Goal: Task Accomplishment & Management: Manage account settings

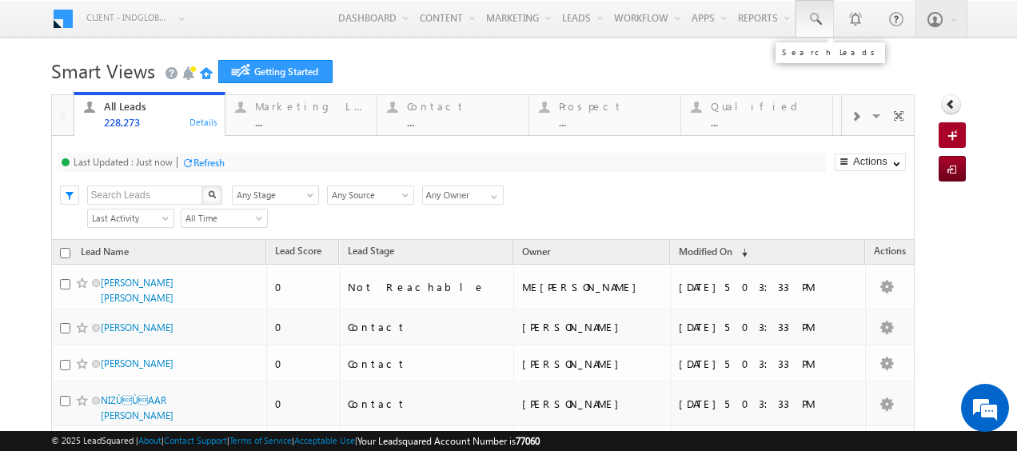
click at [808, 25] on span at bounding box center [815, 19] width 16 height 16
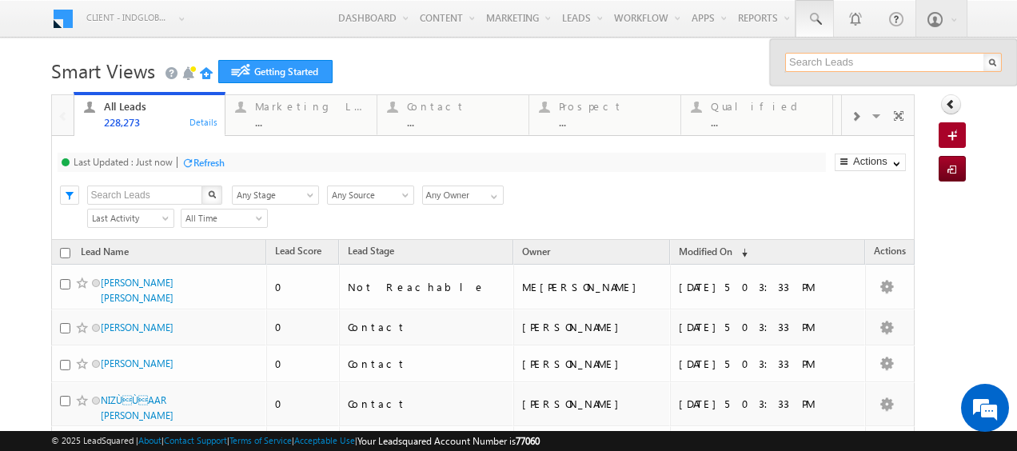
click at [832, 64] on input "text" at bounding box center [893, 62] width 217 height 19
paste input "551232040"
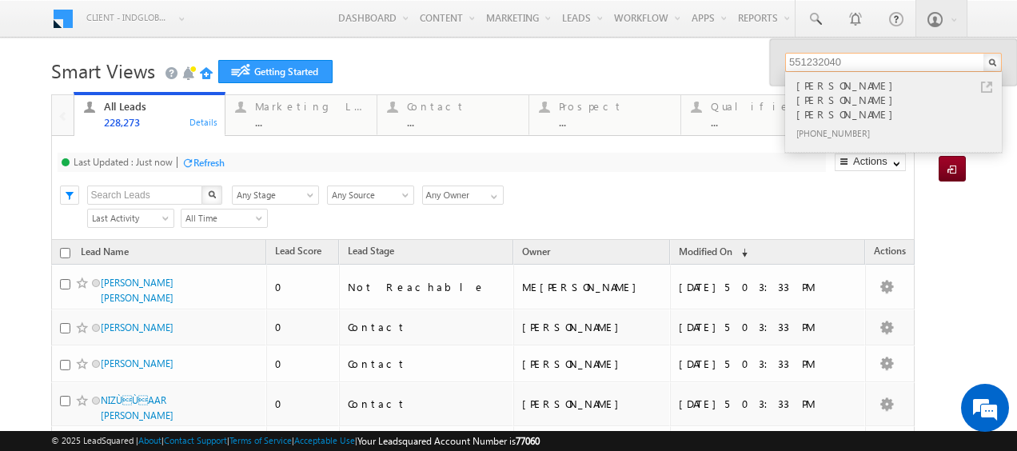
type input "551232040"
click at [836, 84] on div "[PERSON_NAME] [PERSON_NAME] [PERSON_NAME]" at bounding box center [900, 100] width 214 height 46
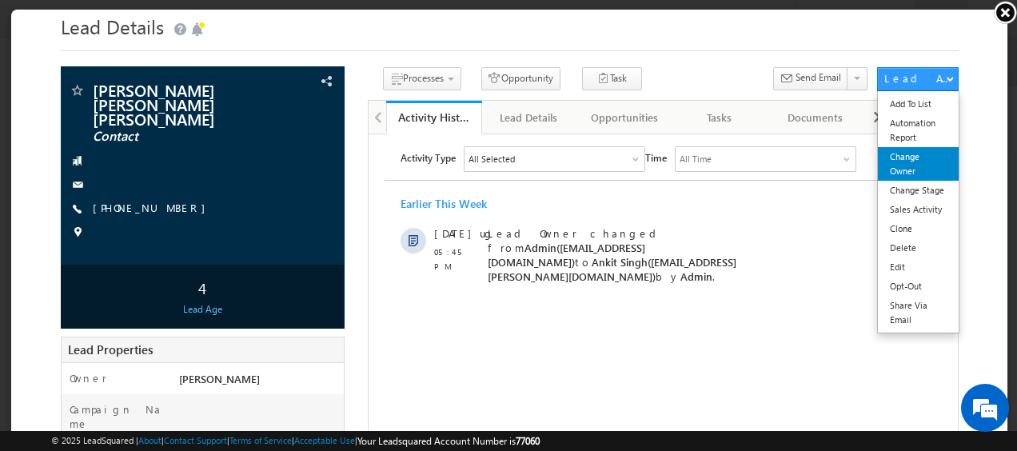
click at [892, 159] on link "Change Owner" at bounding box center [916, 163] width 81 height 34
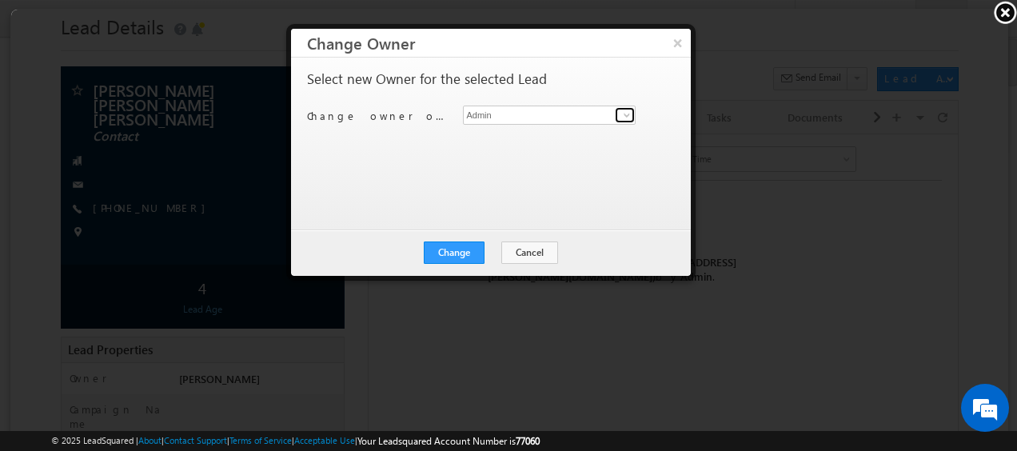
click at [624, 116] on span at bounding box center [625, 114] width 13 height 13
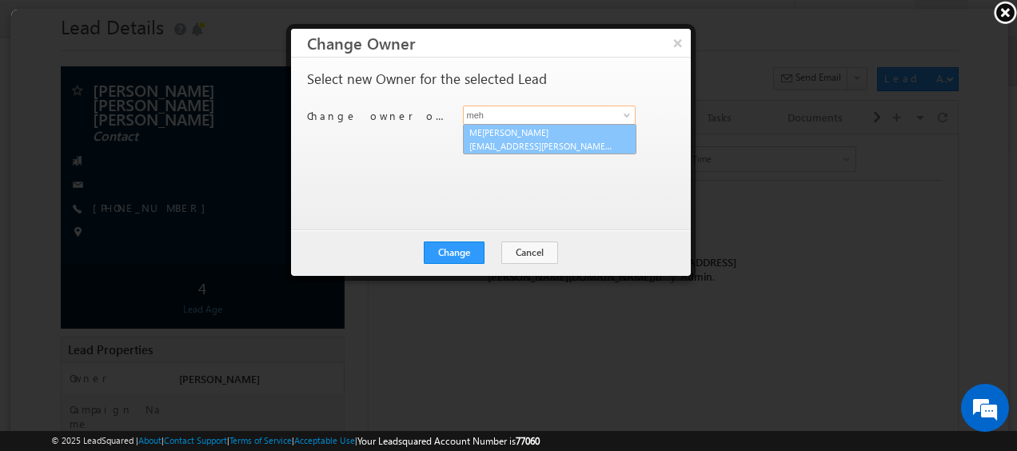
click at [523, 133] on link "ME[PERSON_NAME] [EMAIL_ADDRESS][DOMAIN_NAME]" at bounding box center [548, 138] width 174 height 30
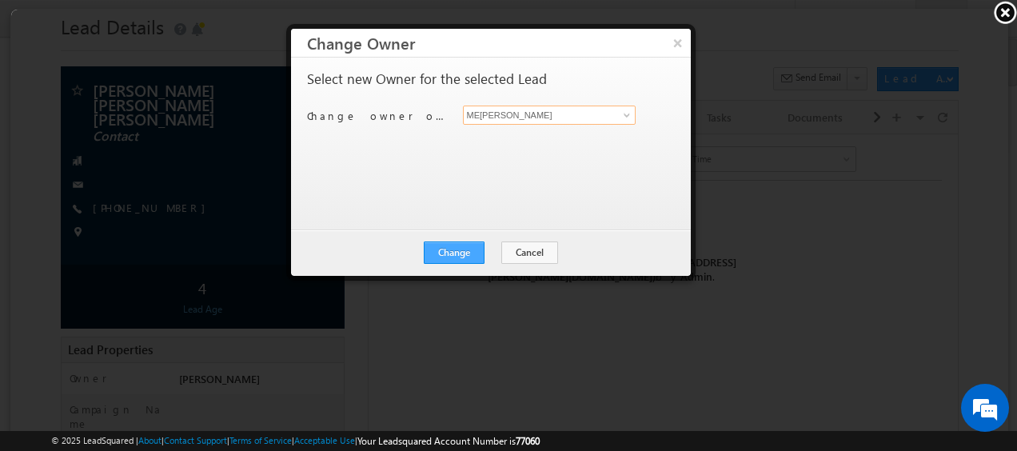
type input "ME[PERSON_NAME]"
click at [463, 253] on button "Change" at bounding box center [452, 252] width 61 height 22
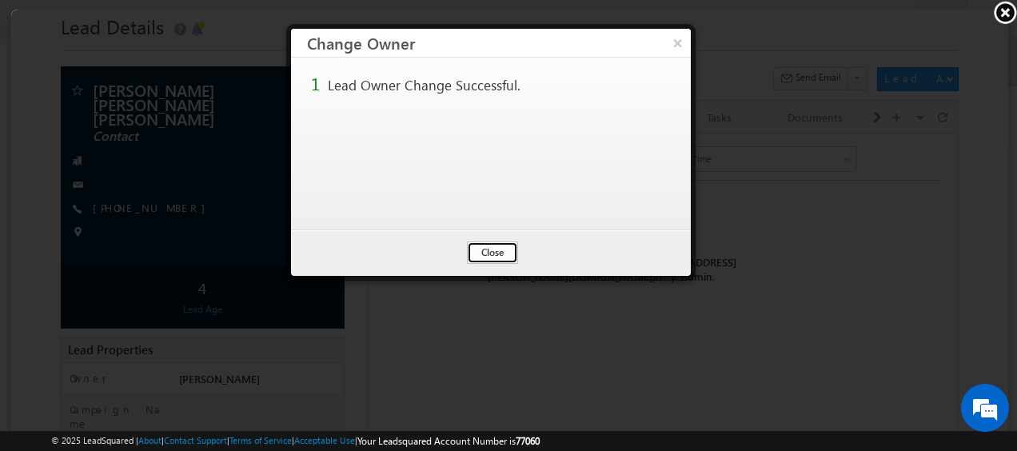
click at [489, 250] on button "Close" at bounding box center [490, 252] width 51 height 22
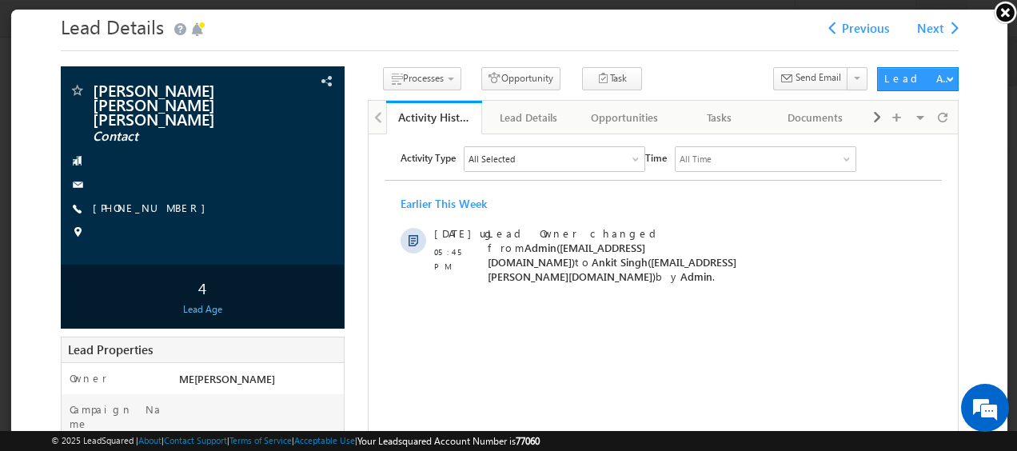
click at [1002, 13] on link at bounding box center [1005, 12] width 24 height 24
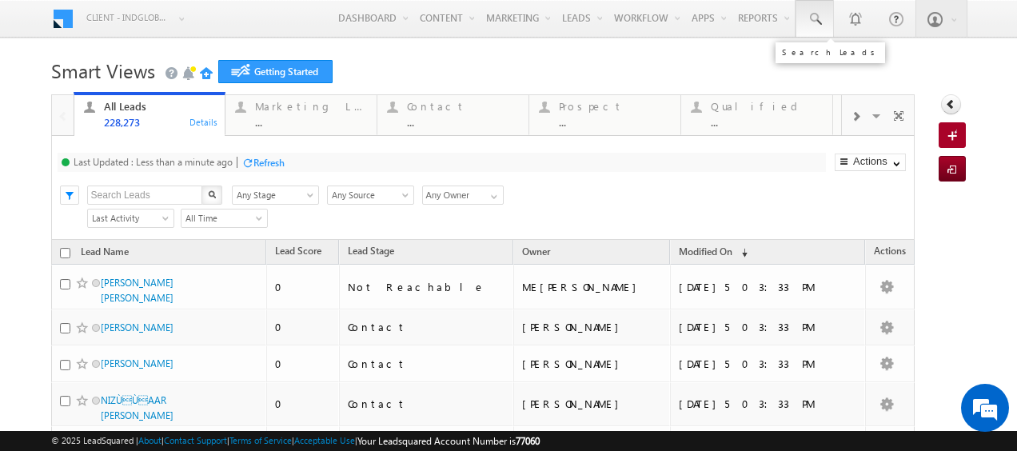
click at [818, 22] on link at bounding box center [815, 18] width 38 height 37
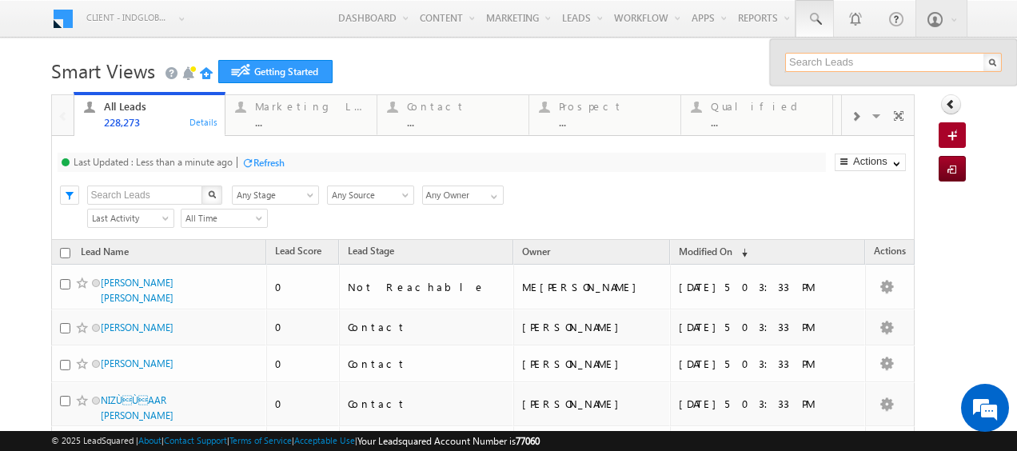
click at [803, 66] on input "text" at bounding box center [893, 62] width 217 height 19
paste input "504582470"
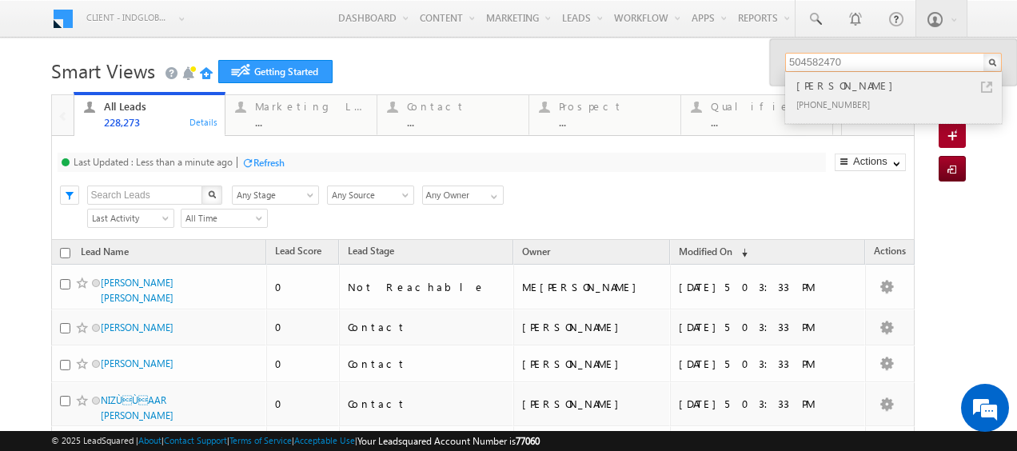
type input "504582470"
click at [811, 88] on div "[PERSON_NAME]" at bounding box center [900, 86] width 214 height 18
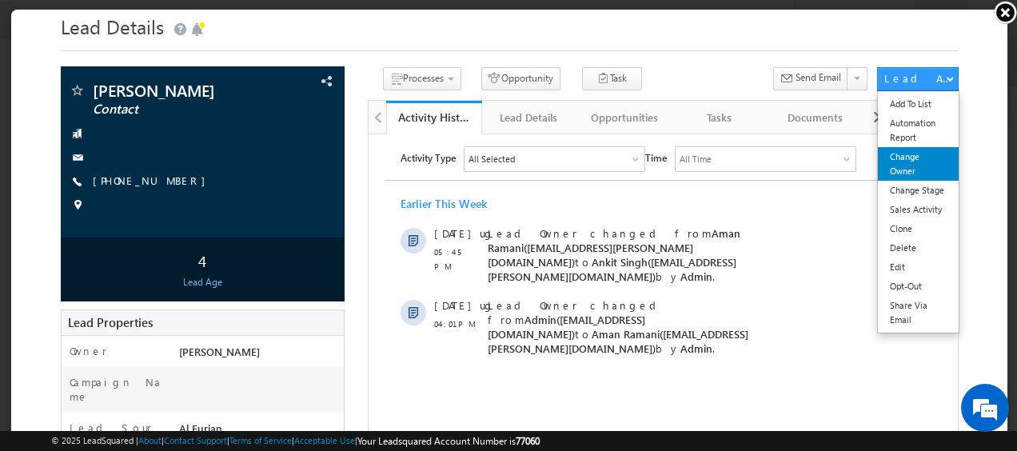
click at [901, 158] on link "Change Owner" at bounding box center [916, 163] width 81 height 34
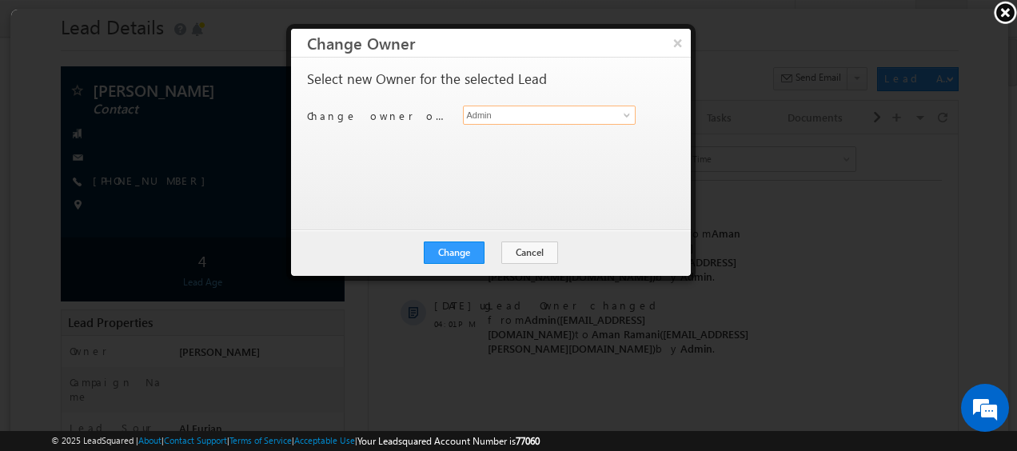
click at [485, 116] on input "Admin" at bounding box center [548, 114] width 174 height 19
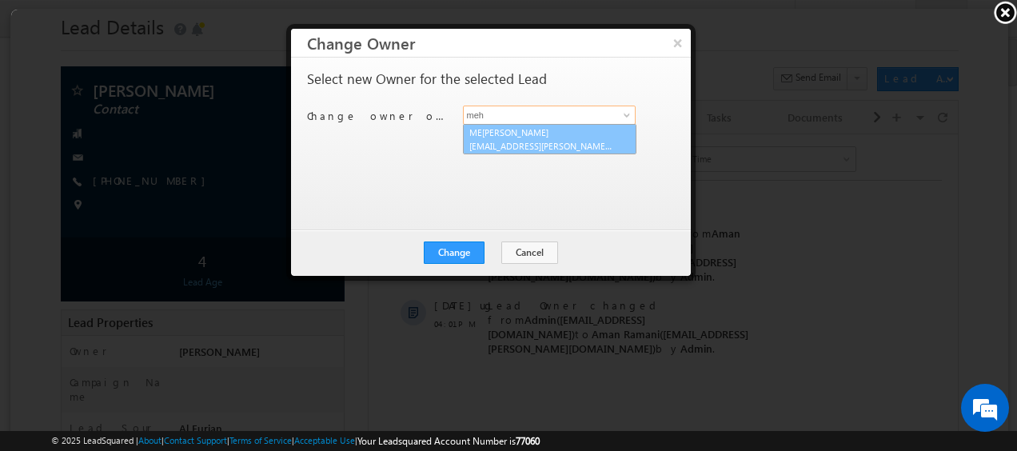
click at [509, 134] on link "ME[PERSON_NAME] [EMAIL_ADDRESS][DOMAIN_NAME]" at bounding box center [548, 138] width 174 height 30
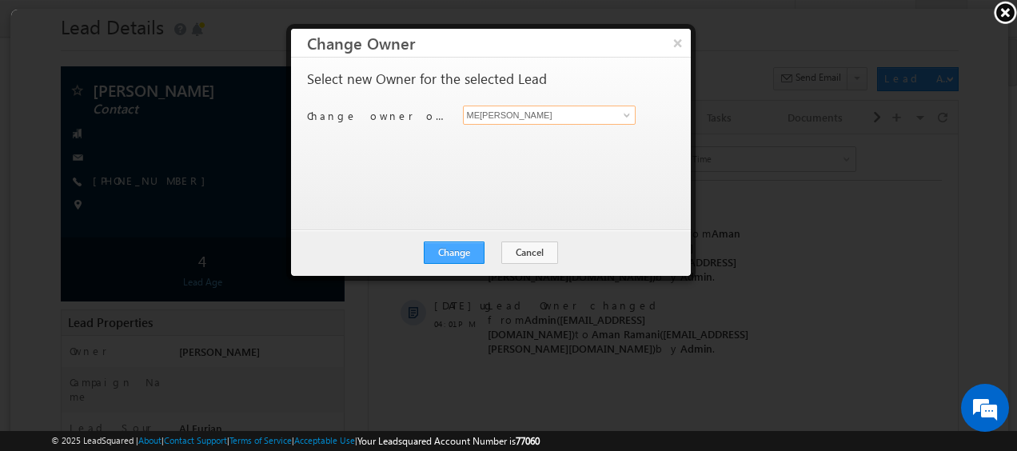
type input "ME[PERSON_NAME]"
click at [443, 252] on button "Change" at bounding box center [452, 252] width 61 height 22
